Goal: Task Accomplishment & Management: Use online tool/utility

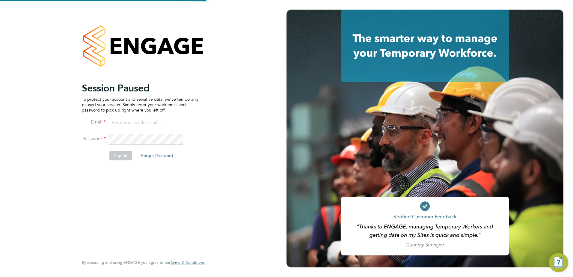
type input "[PERSON_NAME][EMAIL_ADDRESS][PERSON_NAME][DOMAIN_NAME]"
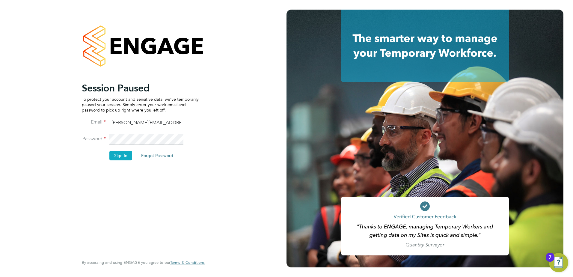
click at [127, 154] on button "Sign In" at bounding box center [120, 156] width 23 height 10
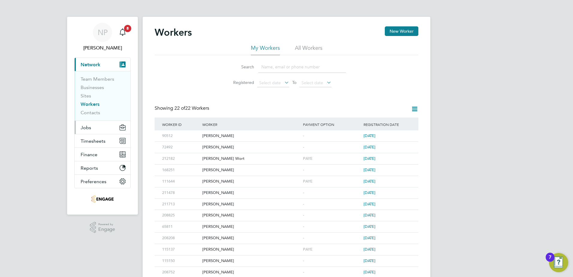
click at [85, 129] on span "Jobs" at bounding box center [86, 128] width 10 height 6
click at [91, 126] on button "Jobs" at bounding box center [103, 127] width 56 height 13
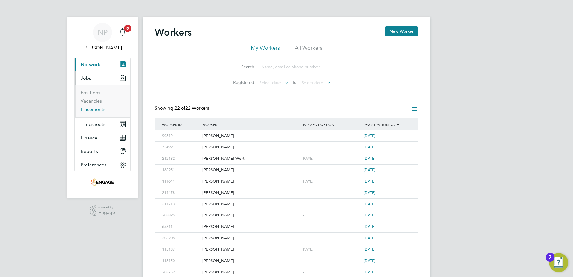
click at [90, 108] on link "Placements" at bounding box center [93, 109] width 25 height 6
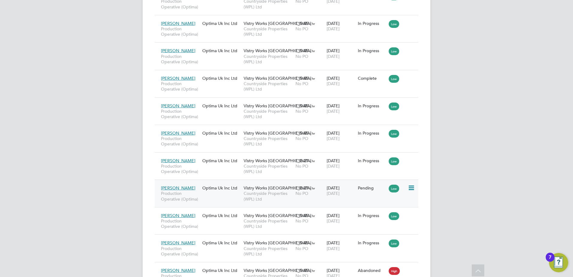
click at [407, 186] on div "Low" at bounding box center [397, 187] width 21 height 11
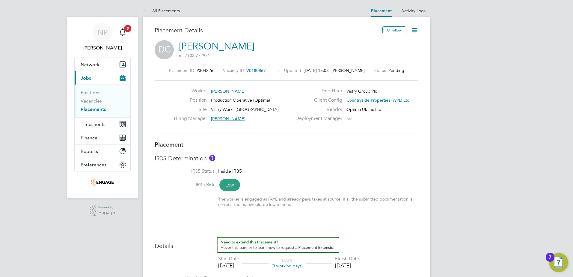
click at [415, 31] on icon at bounding box center [414, 29] width 7 height 7
click at [383, 62] on li "Start" at bounding box center [395, 64] width 44 height 8
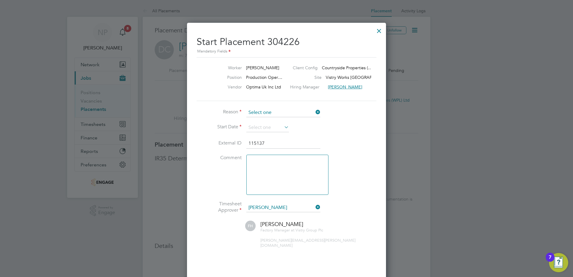
click at [283, 114] on input at bounding box center [283, 112] width 74 height 9
click at [282, 129] on li "Confirmed with hirer" at bounding box center [283, 129] width 75 height 8
type input "Confirmed with hirer"
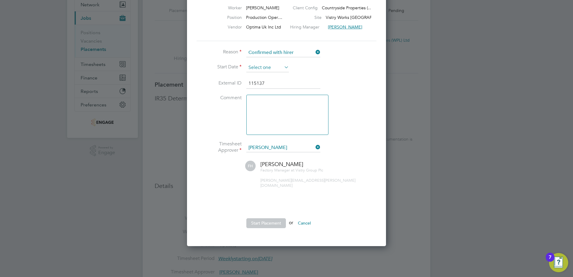
click at [261, 66] on input at bounding box center [267, 67] width 43 height 9
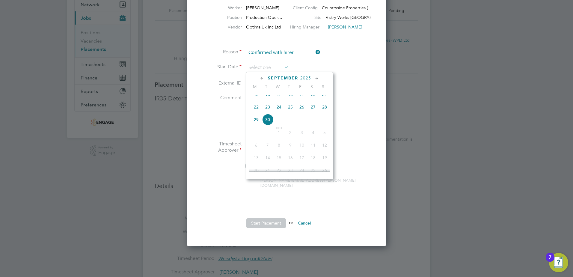
click at [255, 113] on span "22" at bounding box center [256, 106] width 11 height 11
type input "[DATE]"
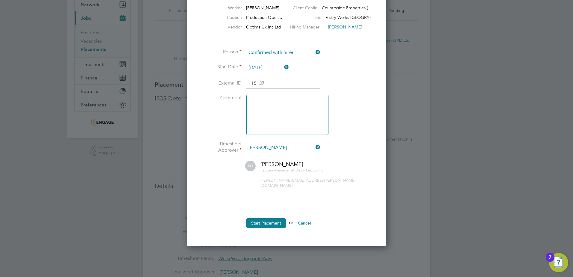
click at [304, 109] on textarea at bounding box center [287, 115] width 82 height 40
type textarea "Worked for 2 days then left."
click at [253, 218] on button "Start Placement" at bounding box center [266, 223] width 40 height 10
